Goal: Navigation & Orientation: Understand site structure

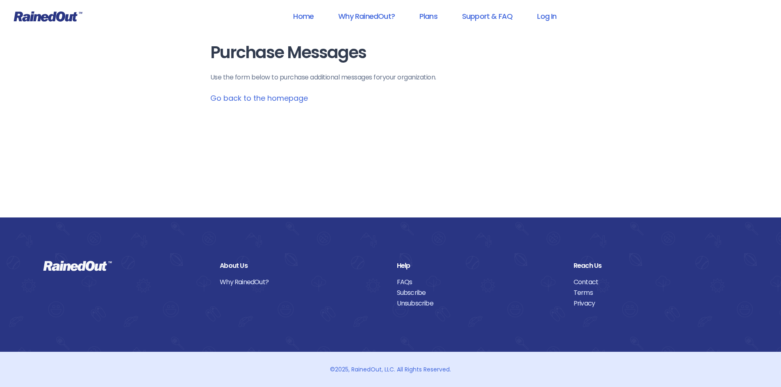
click at [284, 102] on link "Go back to the homepage" at bounding box center [259, 98] width 98 height 10
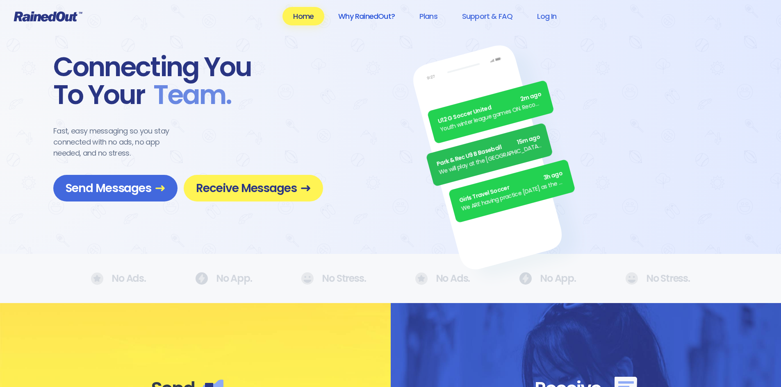
click at [385, 16] on link "Why RainedOut?" at bounding box center [366, 16] width 78 height 18
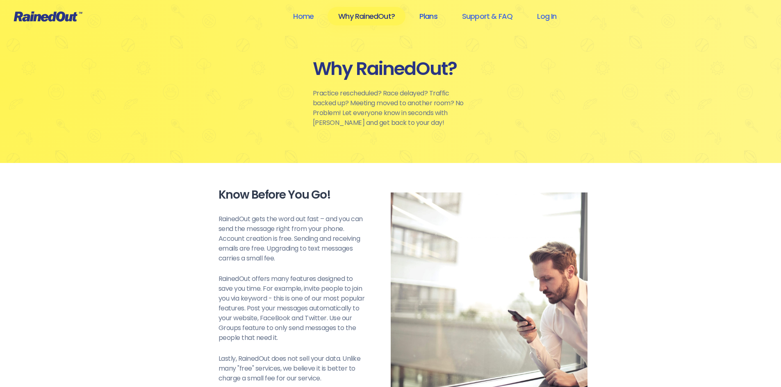
click at [433, 17] on link "Plans" at bounding box center [428, 16] width 39 height 18
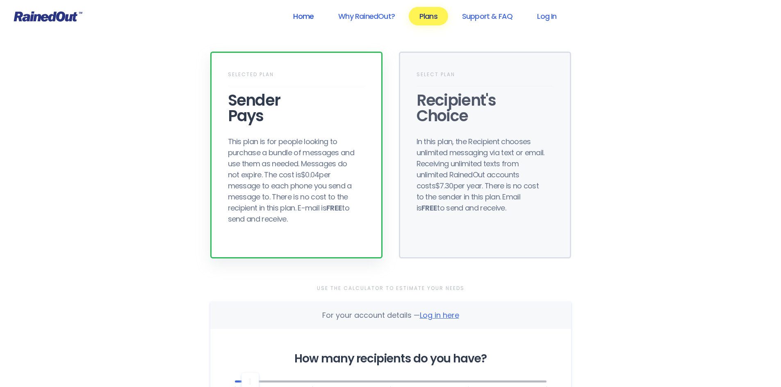
click at [297, 16] on link "Home" at bounding box center [303, 16] width 42 height 18
